Goal: Entertainment & Leisure: Consume media (video, audio)

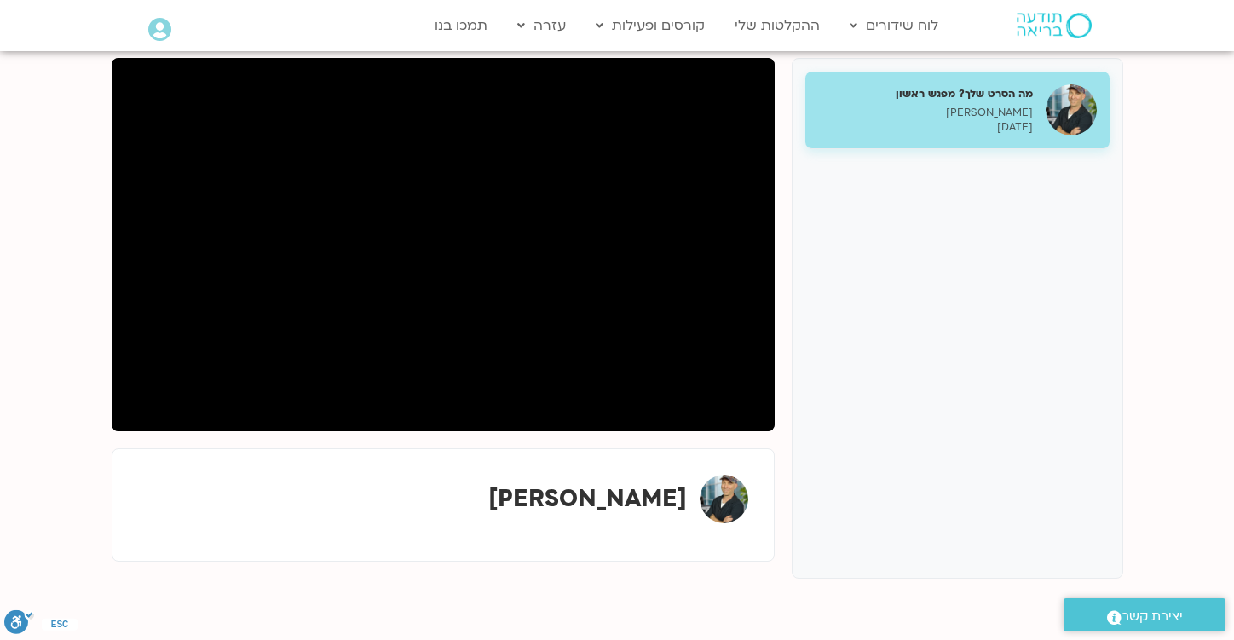
scroll to position [217, 0]
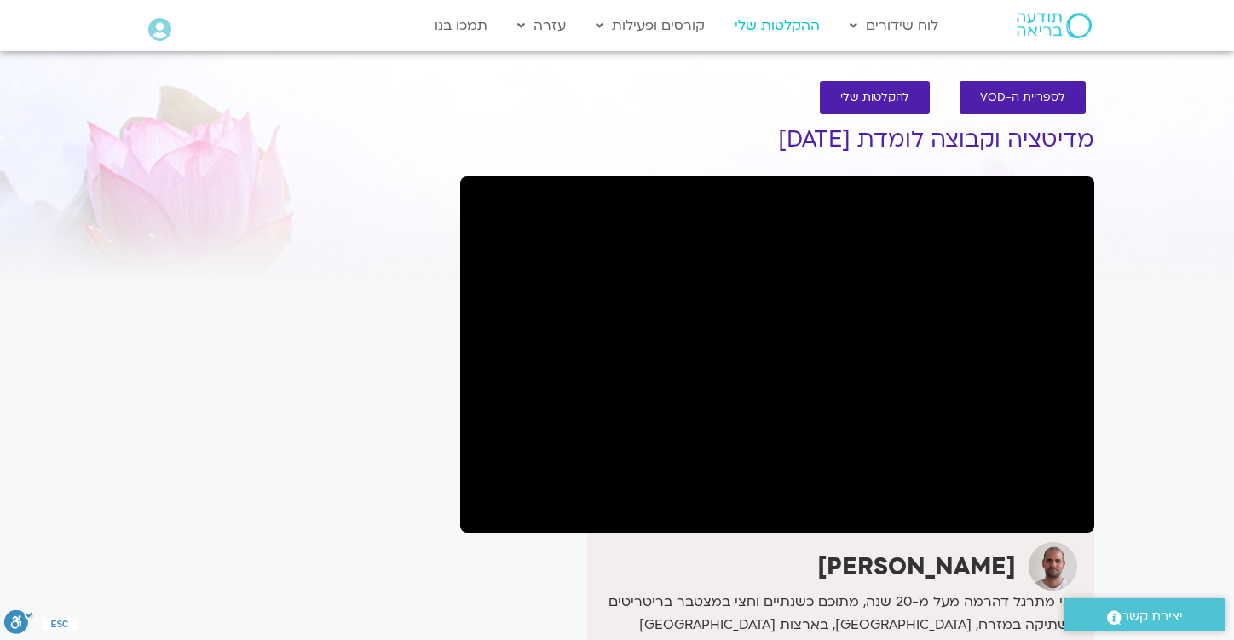
click at [778, 33] on link "ההקלטות שלי" at bounding box center [777, 25] width 102 height 32
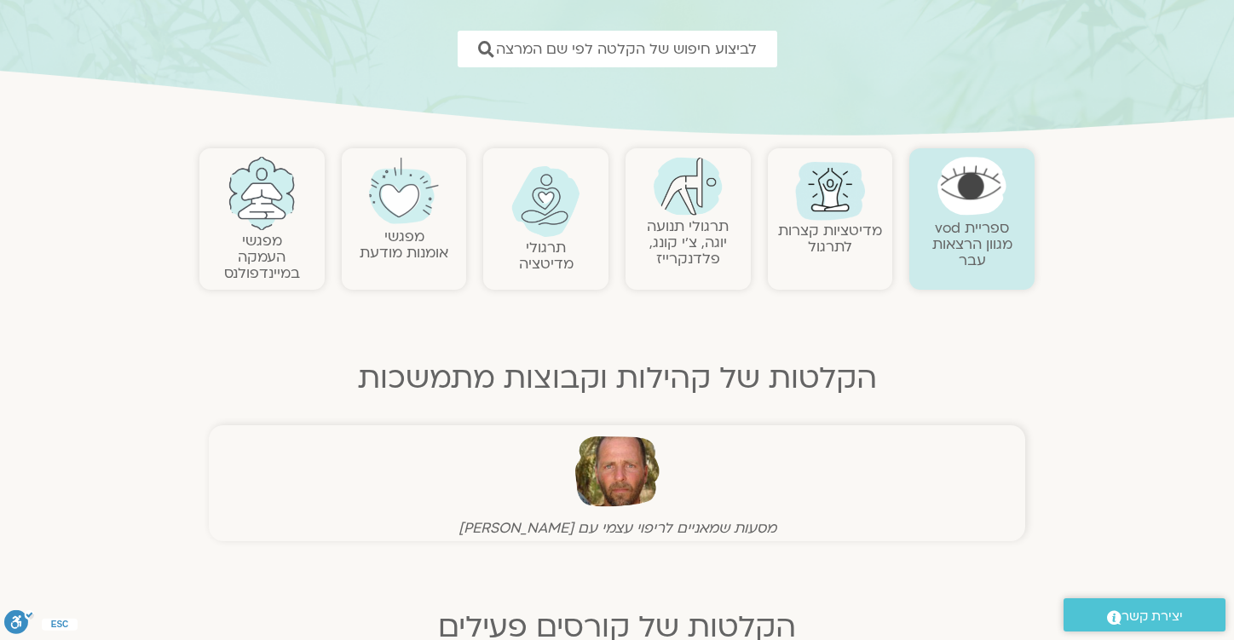
scroll to position [239, 0]
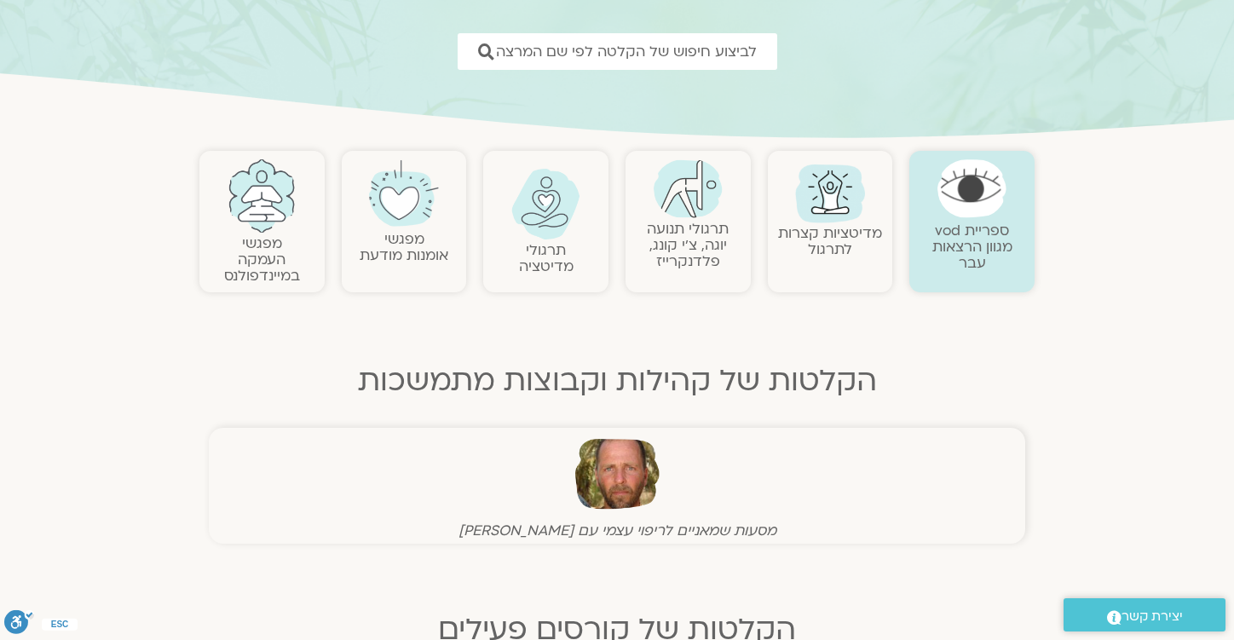
click at [580, 198] on link at bounding box center [546, 204] width 108 height 71
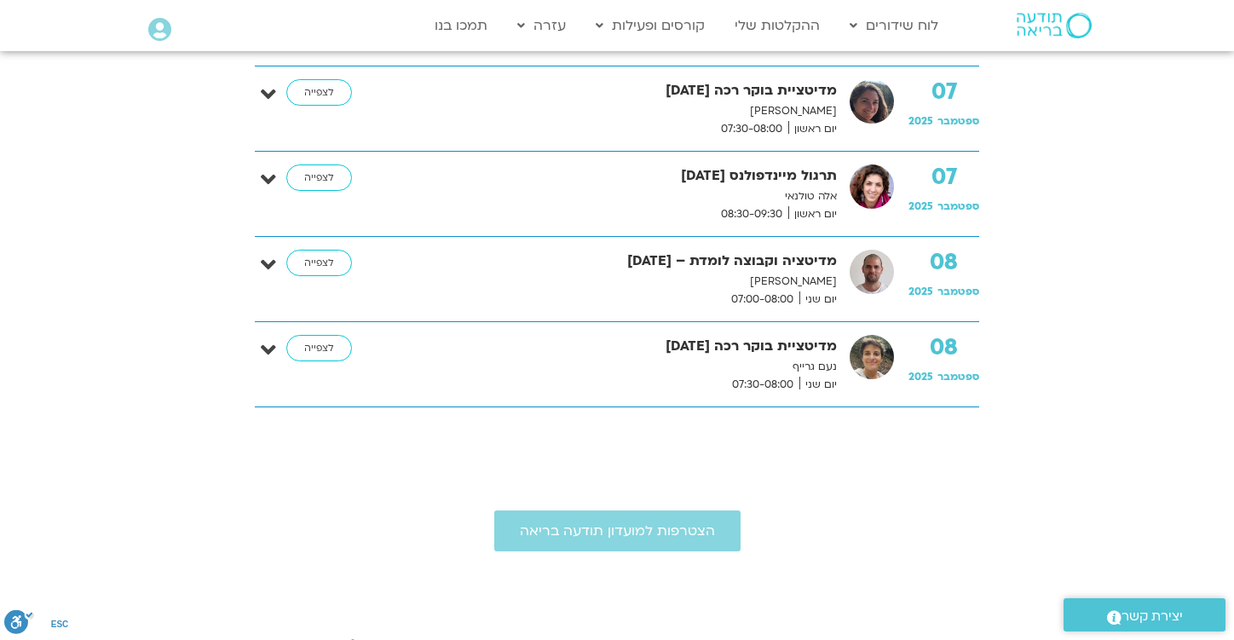
scroll to position [1544, 0]
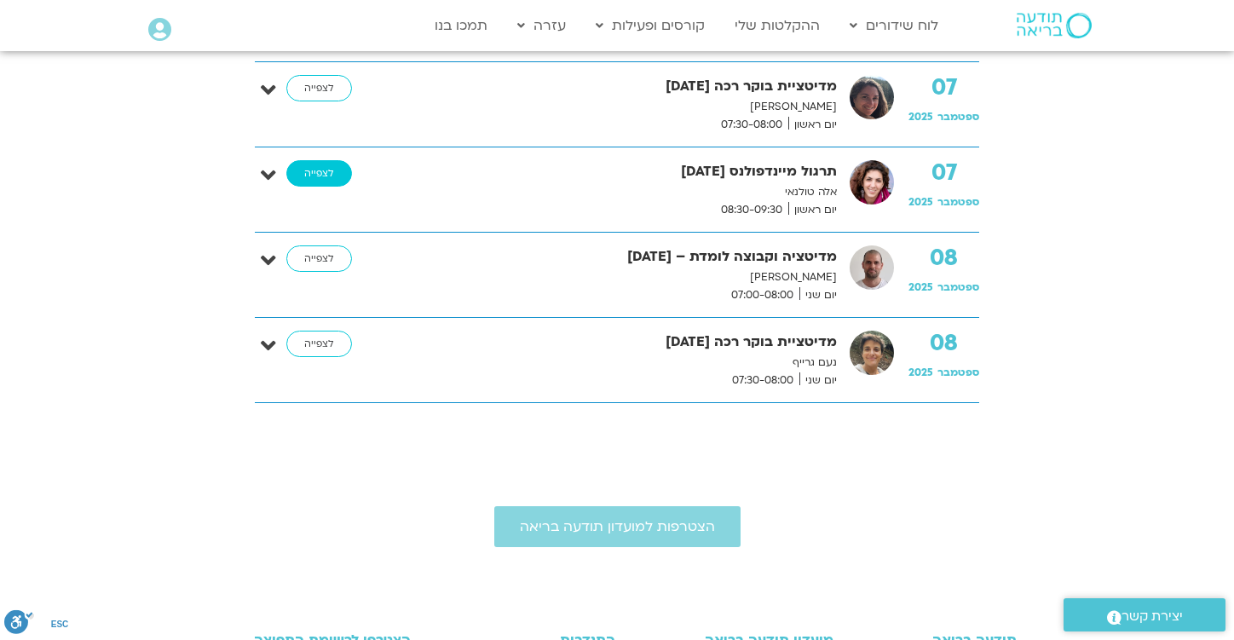
click at [330, 170] on link "לצפייה" at bounding box center [319, 173] width 66 height 27
